Goal: Information Seeking & Learning: Understand process/instructions

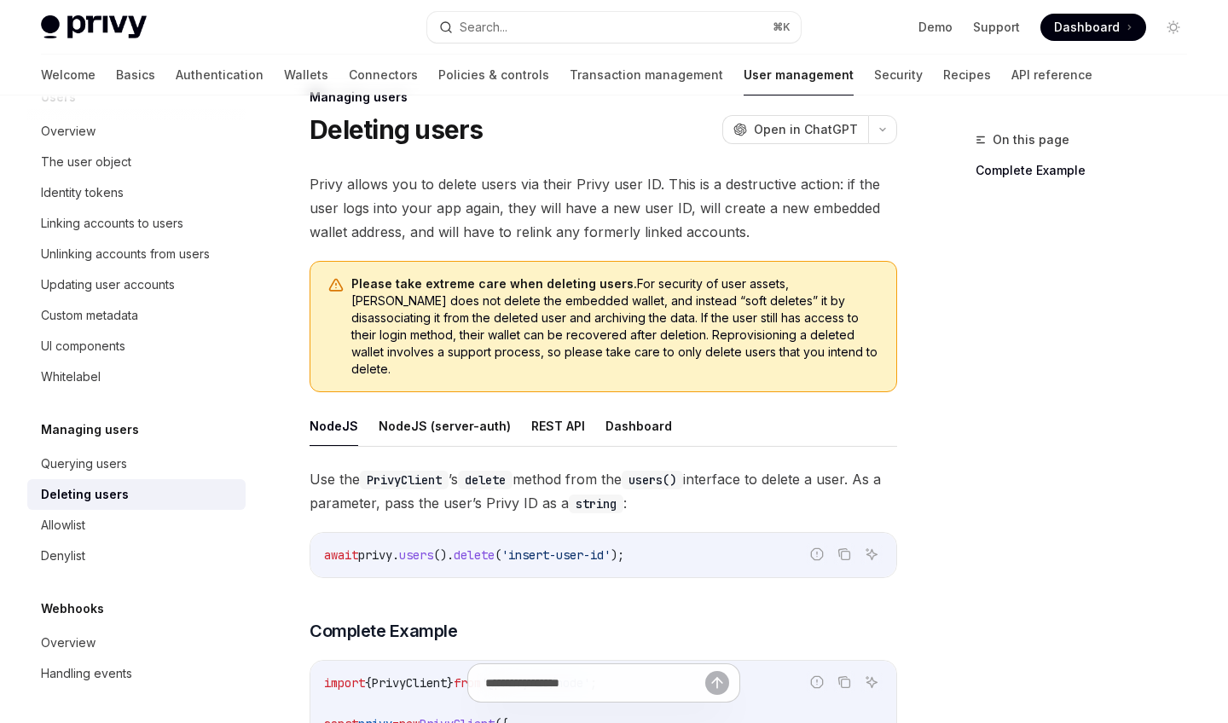
scroll to position [44, 0]
click at [550, 408] on button "REST API" at bounding box center [558, 424] width 54 height 40
type textarea "*"
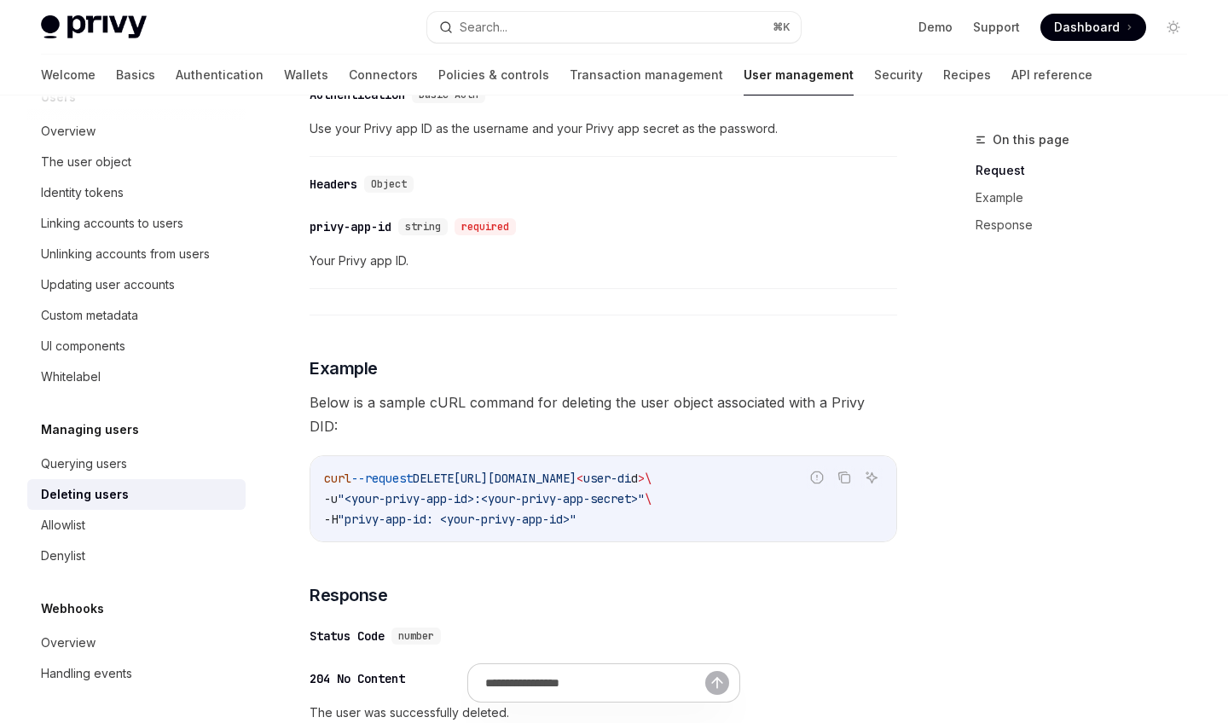
scroll to position [881, 0]
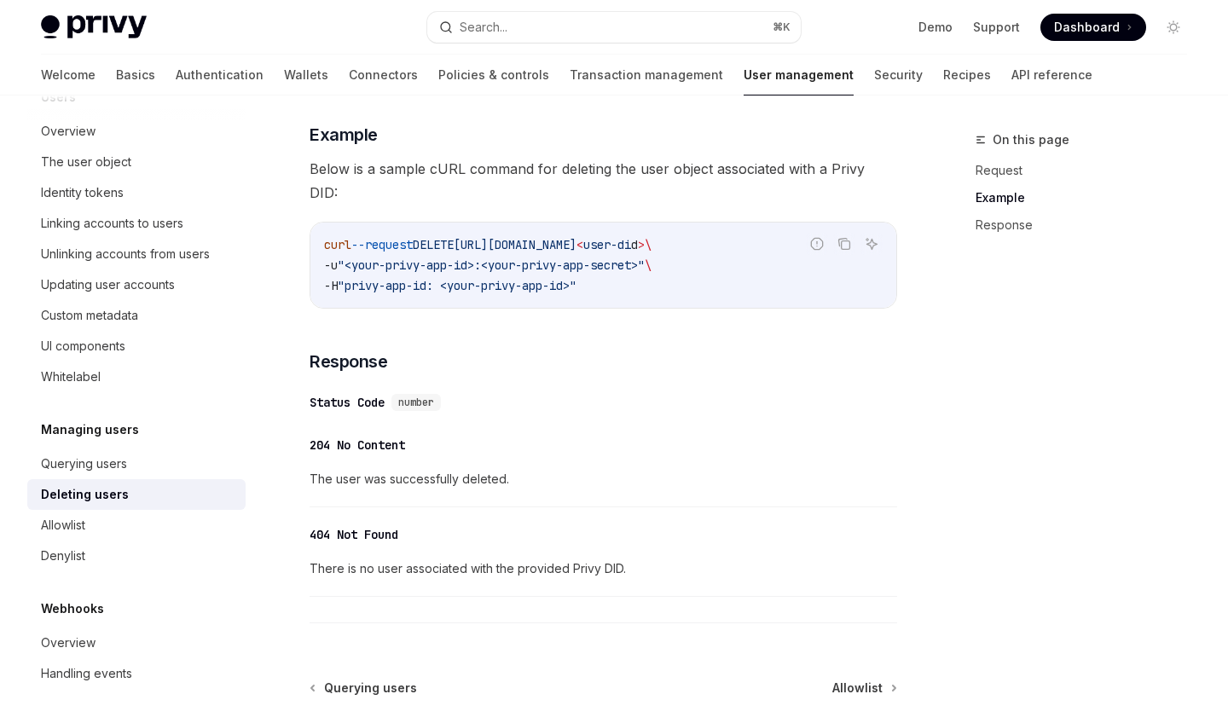
drag, startPoint x: 484, startPoint y: 204, endPoint x: 725, endPoint y: 201, distance: 241.3
click at [576, 237] on span "[URL][DOMAIN_NAME]" at bounding box center [515, 244] width 123 height 15
copy span "[URL][DOMAIN_NAME]"
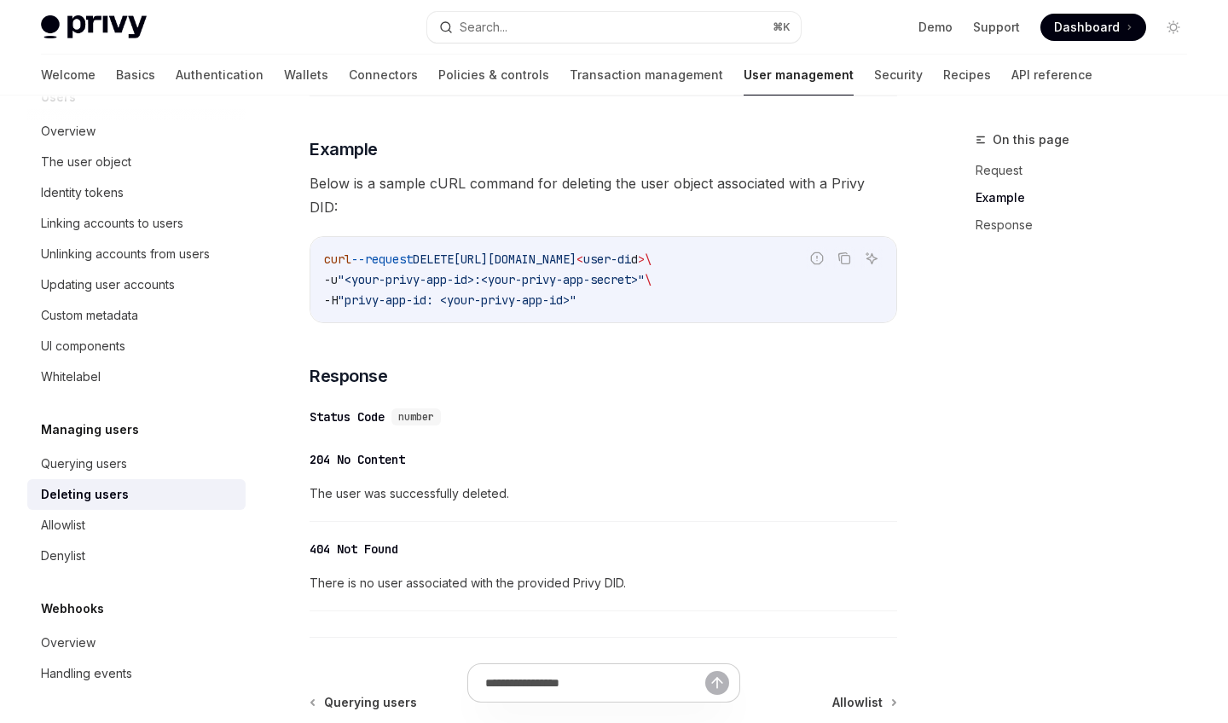
scroll to position [862, 0]
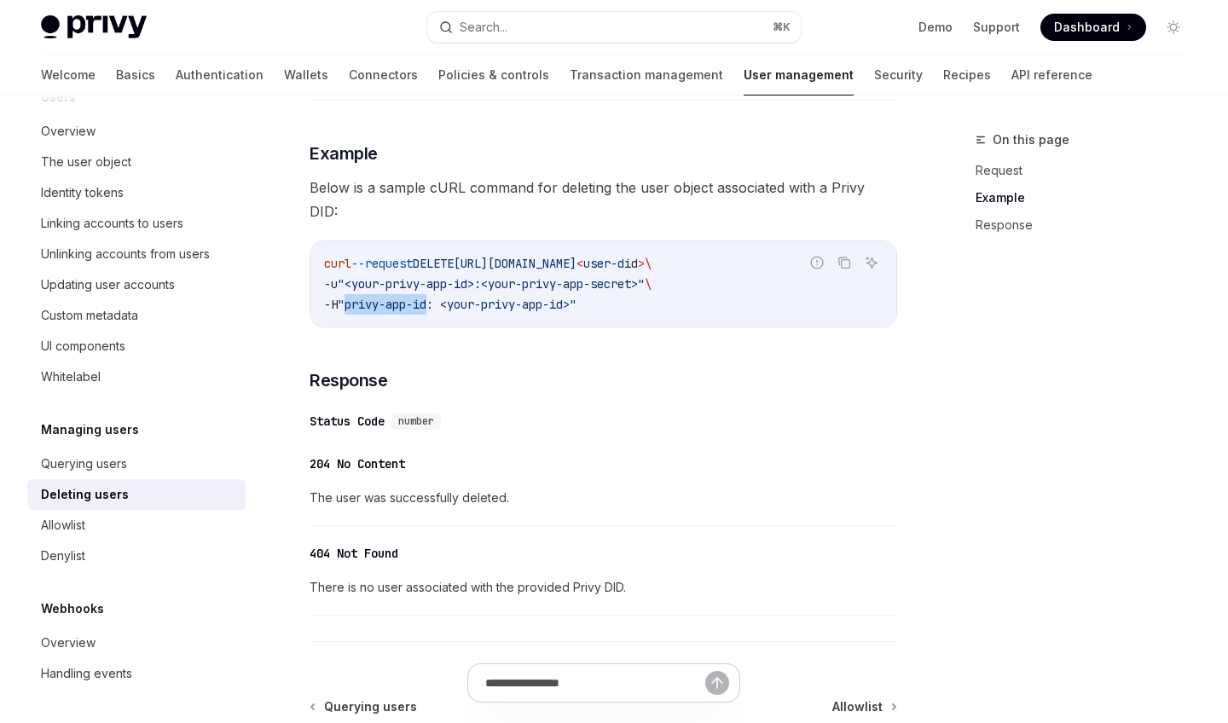
drag, startPoint x: 437, startPoint y: 263, endPoint x: 355, endPoint y: 263, distance: 81.9
click at [354, 297] on span ""privy-app-id: <your-privy-app-id>"" at bounding box center [457, 304] width 239 height 15
copy span "privy-app-id"
click at [320, 455] on div "204 No Content" at bounding box center [358, 463] width 96 height 17
click at [320, 445] on div "​ 204 No Content The user was successfully deleted. ​ 404 Not Found There is no…" at bounding box center [604, 530] width 588 height 171
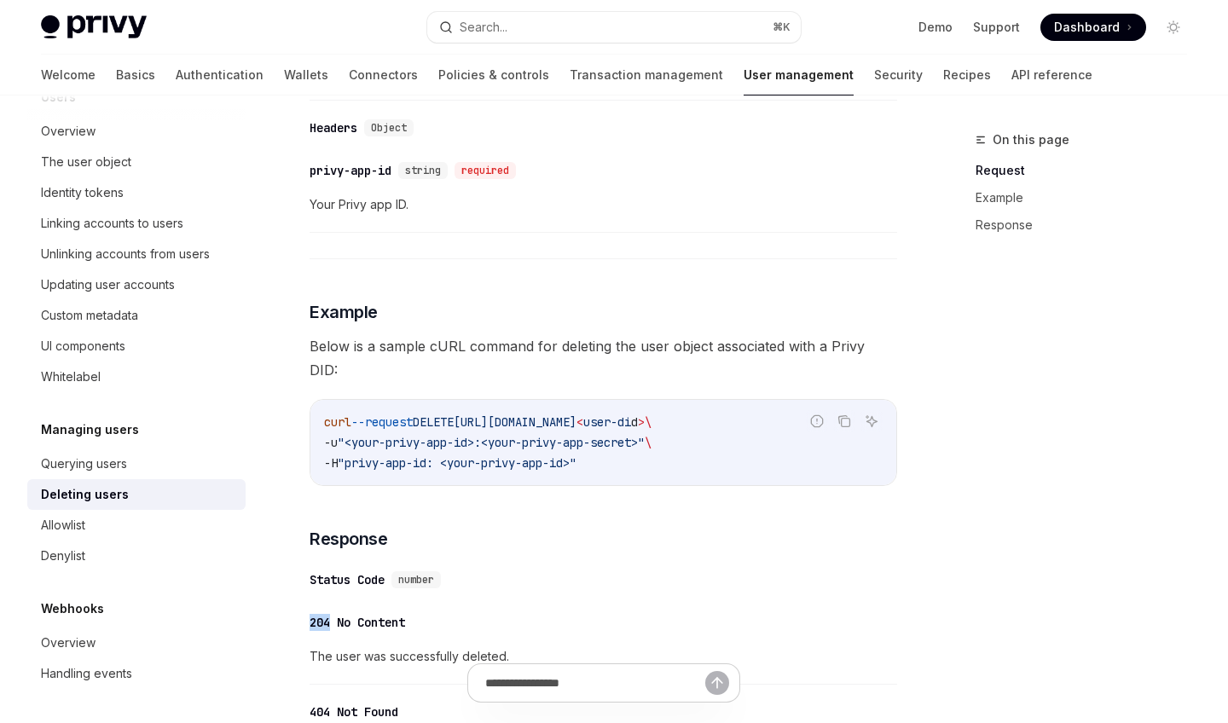
scroll to position [605, 0]
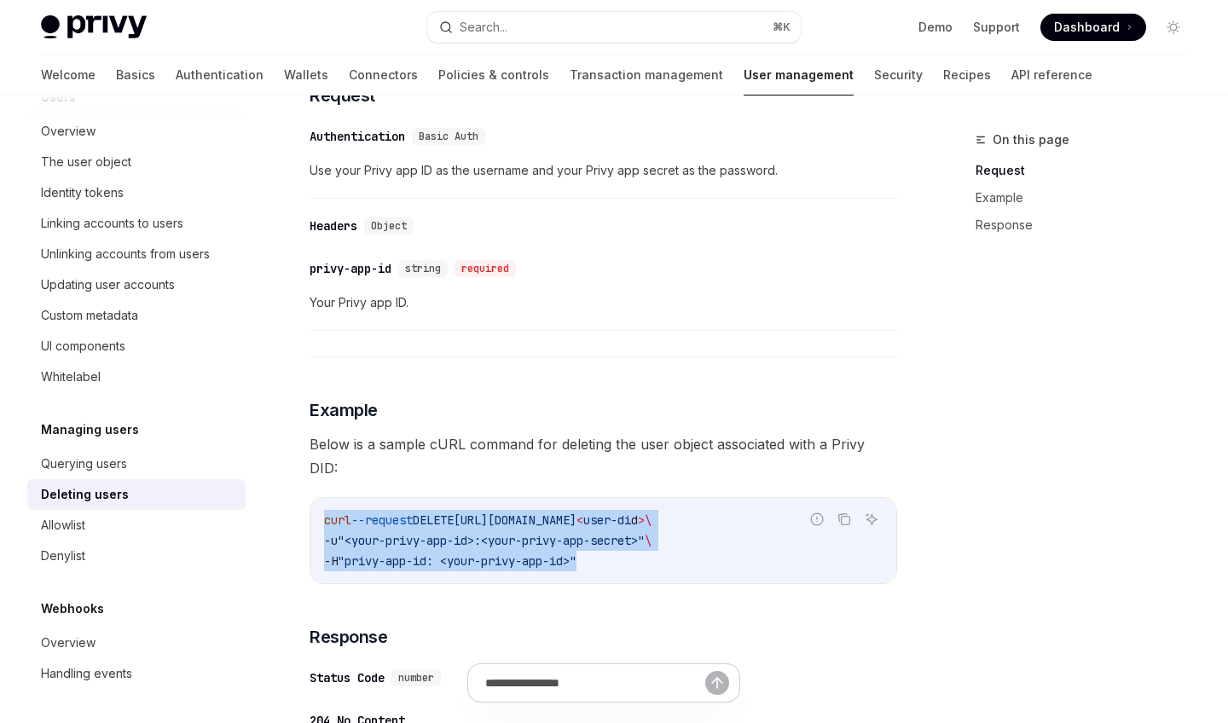
drag, startPoint x: 627, startPoint y: 514, endPoint x: 304, endPoint y: 447, distance: 330.1
click at [304, 447] on div "Managing users Deleting users OpenAI Open in ChatGPT OpenAI Open in ChatGPT Pri…" at bounding box center [443, 353] width 914 height 1659
copy code "curl --request DELETE [URL][DOMAIN_NAME] < user-di d > \ -u "<your-privy-app-id…"
